Goal: Information Seeking & Learning: Check status

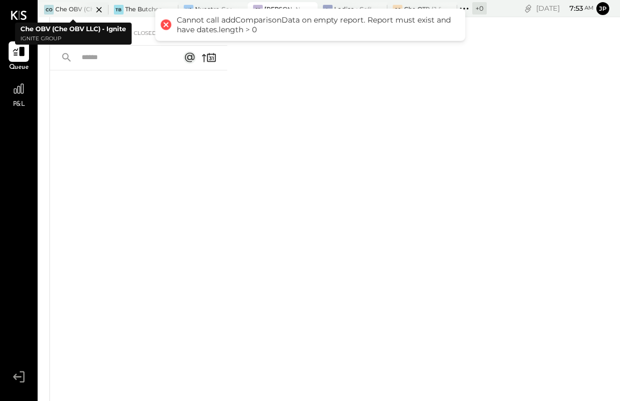
click at [83, 7] on div at bounding box center [90, 9] width 38 height 15
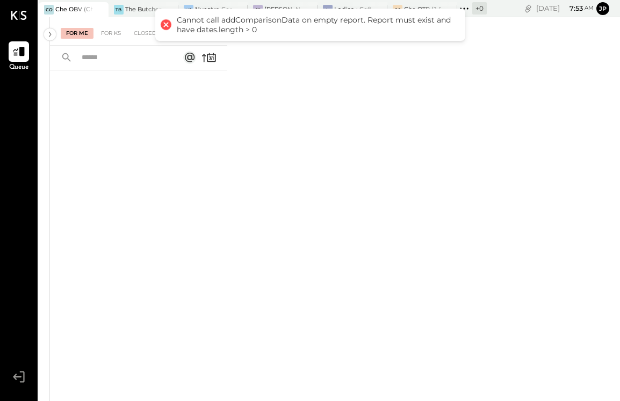
click at [164, 24] on div at bounding box center [165, 24] width 15 height 15
click at [166, 26] on div at bounding box center [165, 24] width 15 height 15
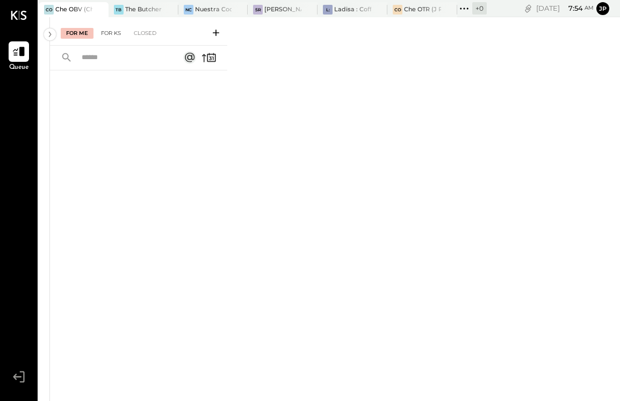
click at [111, 35] on div "For KS" at bounding box center [111, 33] width 31 height 11
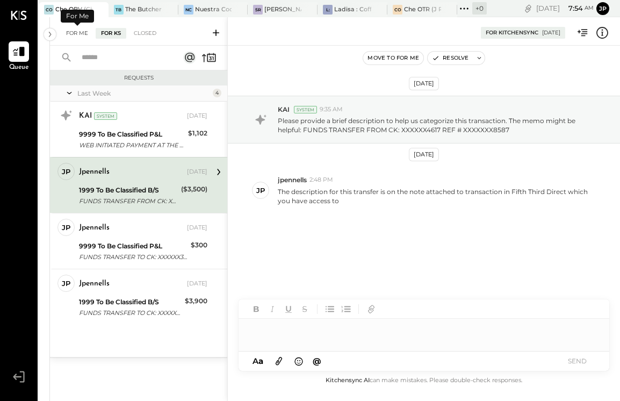
click at [80, 32] on div "For Me" at bounding box center [77, 33] width 33 height 11
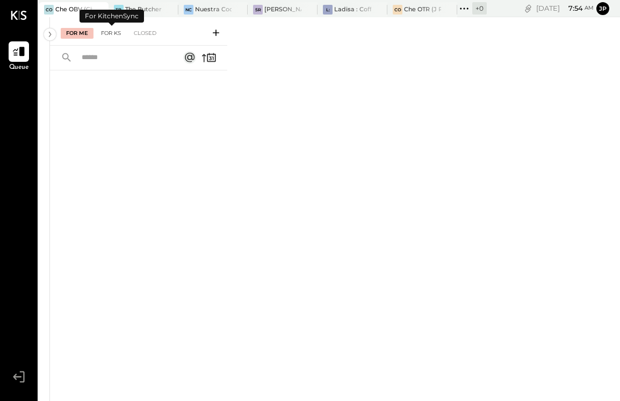
click at [110, 28] on div "For KS" at bounding box center [111, 33] width 31 height 11
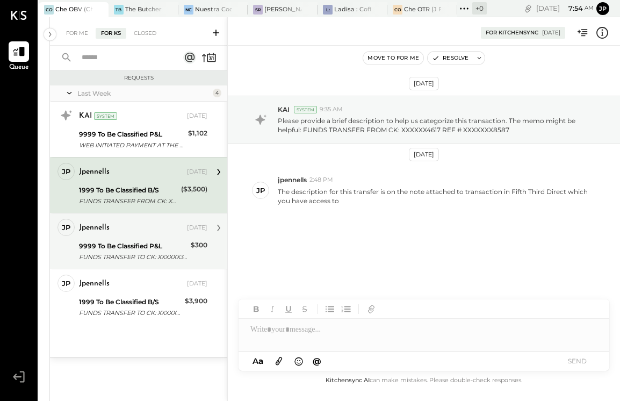
click at [122, 245] on div "9999 To Be Classified P&L" at bounding box center [133, 246] width 109 height 11
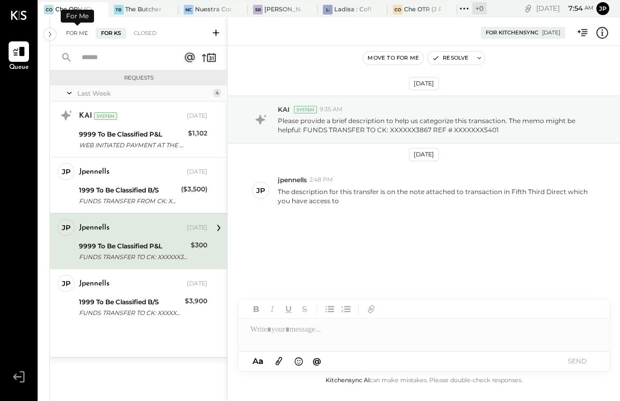
click at [68, 33] on div "For Me" at bounding box center [77, 33] width 33 height 11
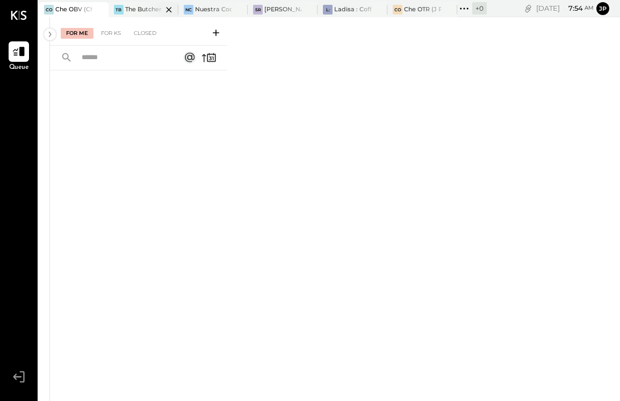
click at [142, 6] on div at bounding box center [160, 9] width 38 height 15
click at [213, 11] on div at bounding box center [229, 9] width 38 height 15
click at [278, 12] on div "[PERSON_NAME]' Rooftop - Ignite" at bounding box center [282, 9] width 37 height 9
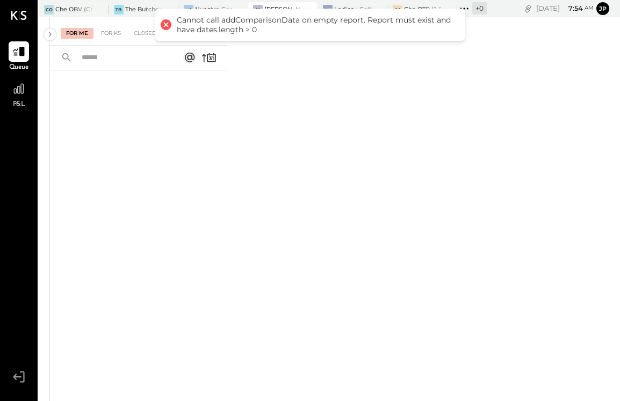
click at [165, 25] on div at bounding box center [165, 24] width 15 height 15
click at [167, 24] on div at bounding box center [165, 24] width 15 height 15
click at [364, 110] on div "For Me For KS Closed" at bounding box center [335, 209] width 570 height 384
click at [352, 80] on div "For Me For KS Closed" at bounding box center [335, 209] width 570 height 384
click at [142, 4] on div at bounding box center [160, 9] width 38 height 15
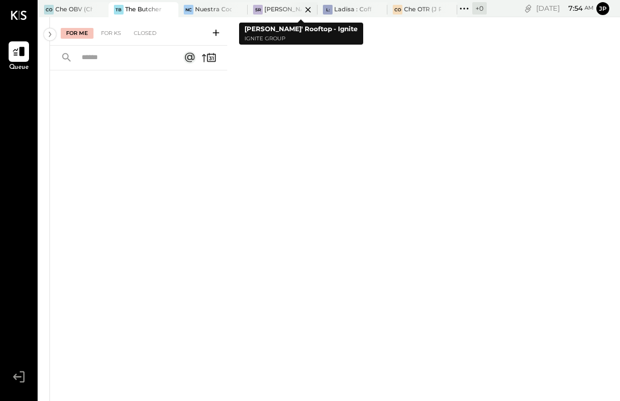
click at [278, 6] on div "[PERSON_NAME]' Rooftop - Ignite" at bounding box center [282, 9] width 37 height 9
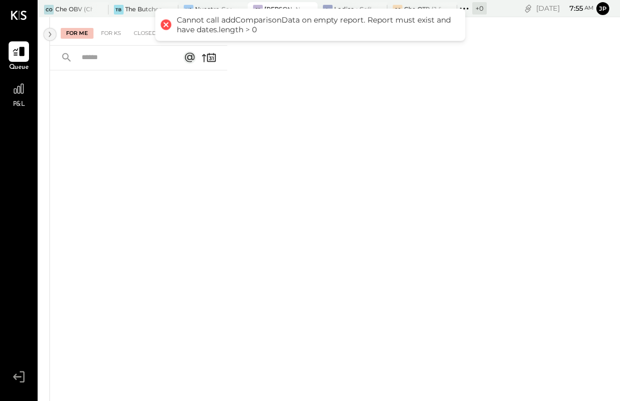
click at [50, 36] on icon at bounding box center [50, 34] width 12 height 19
click at [50, 35] on icon at bounding box center [50, 34] width 3 height 5
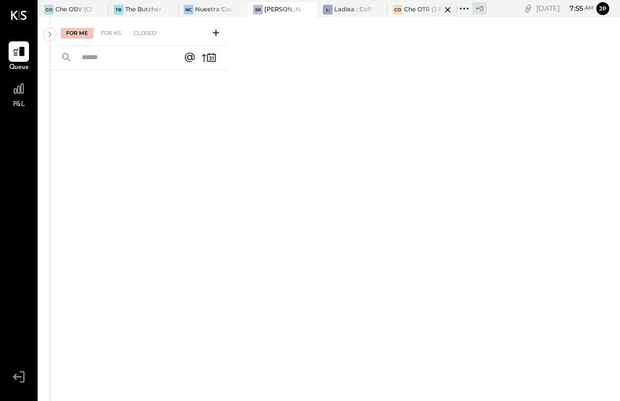
click at [424, 10] on div at bounding box center [439, 9] width 38 height 15
click at [352, 8] on div at bounding box center [369, 9] width 38 height 15
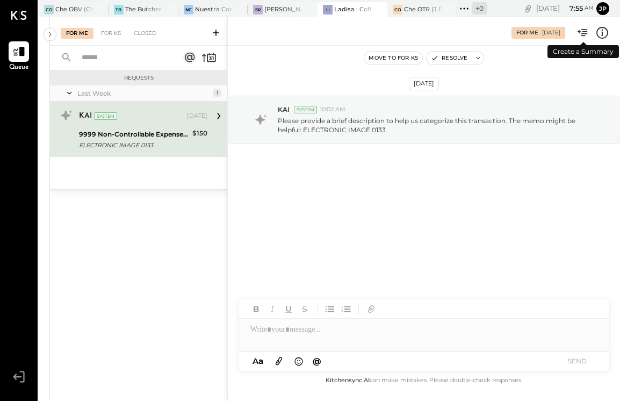
click at [582, 28] on icon at bounding box center [583, 33] width 14 height 14
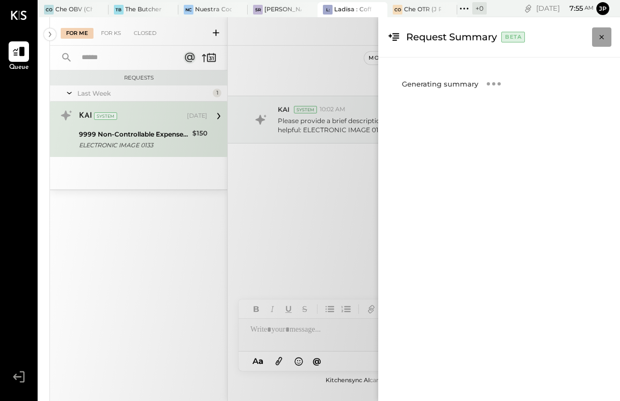
click at [603, 38] on icon "Close panel" at bounding box center [602, 37] width 4 height 4
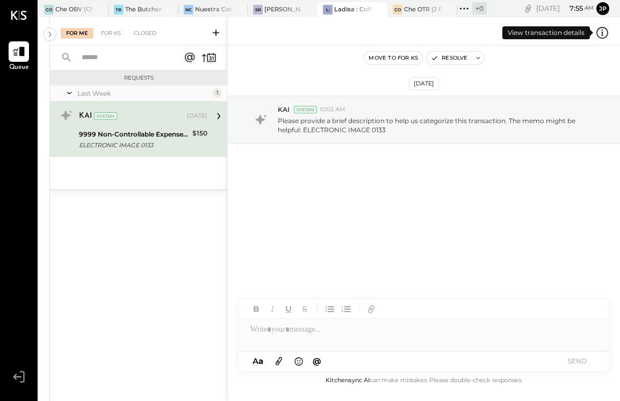
click at [603, 31] on icon at bounding box center [603, 33] width 14 height 14
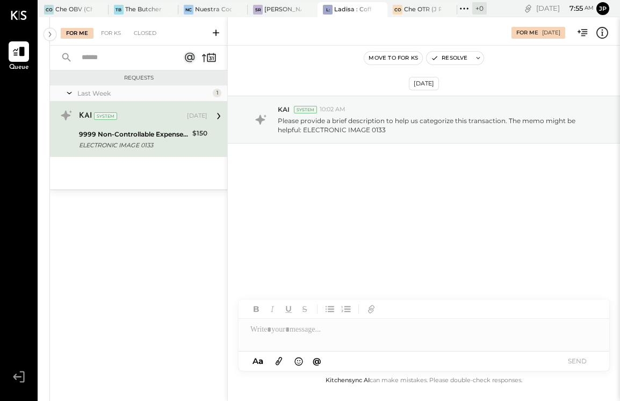
click at [329, 257] on div "For Me For KS Closed Requests Last Week 1 KAI System Aug 14, 2025 9999 Non-Cont…" at bounding box center [335, 209] width 570 height 384
click at [74, 7] on div at bounding box center [90, 9] width 38 height 15
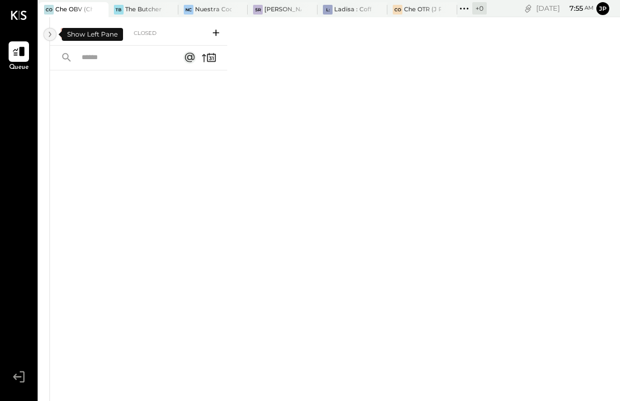
click at [47, 34] on icon at bounding box center [50, 34] width 12 height 19
click at [90, 130] on div at bounding box center [138, 221] width 177 height 302
click at [147, 8] on div at bounding box center [160, 9] width 38 height 15
click at [205, 16] on div "NC Nuestra Cocina LLC - Ignite" at bounding box center [213, 9] width 70 height 15
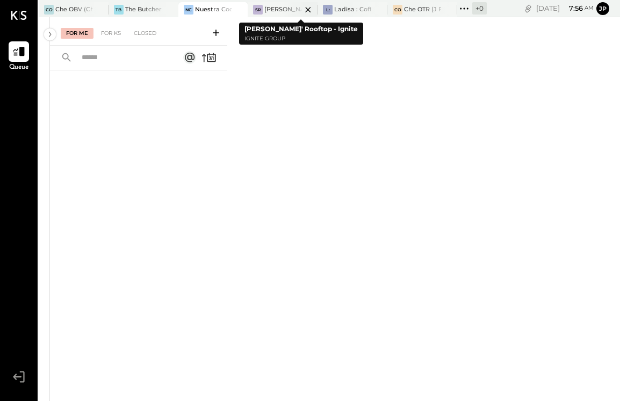
click at [280, 13] on div at bounding box center [299, 9] width 38 height 15
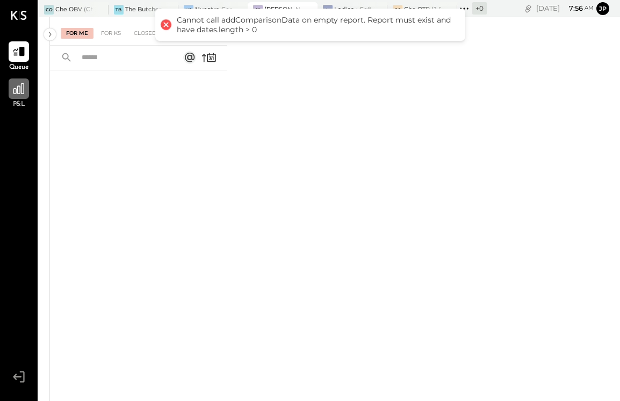
click at [22, 95] on icon at bounding box center [19, 89] width 14 height 14
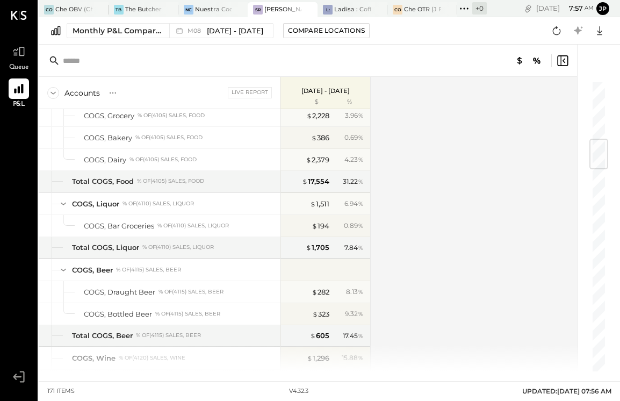
scroll to position [495, 0]
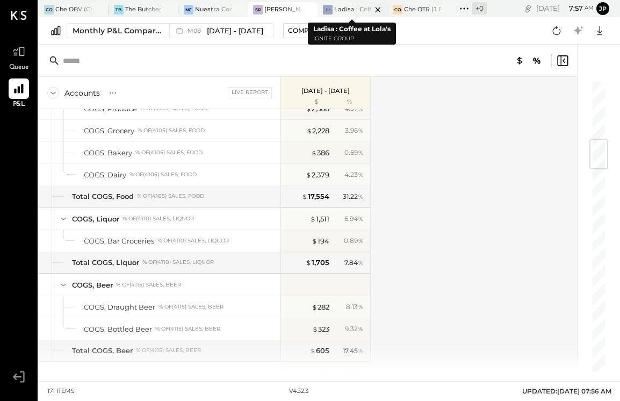
click at [348, 7] on div "Ladisa : Coffee at Lola's" at bounding box center [352, 9] width 37 height 9
